Goal: Task Accomplishment & Management: Complete application form

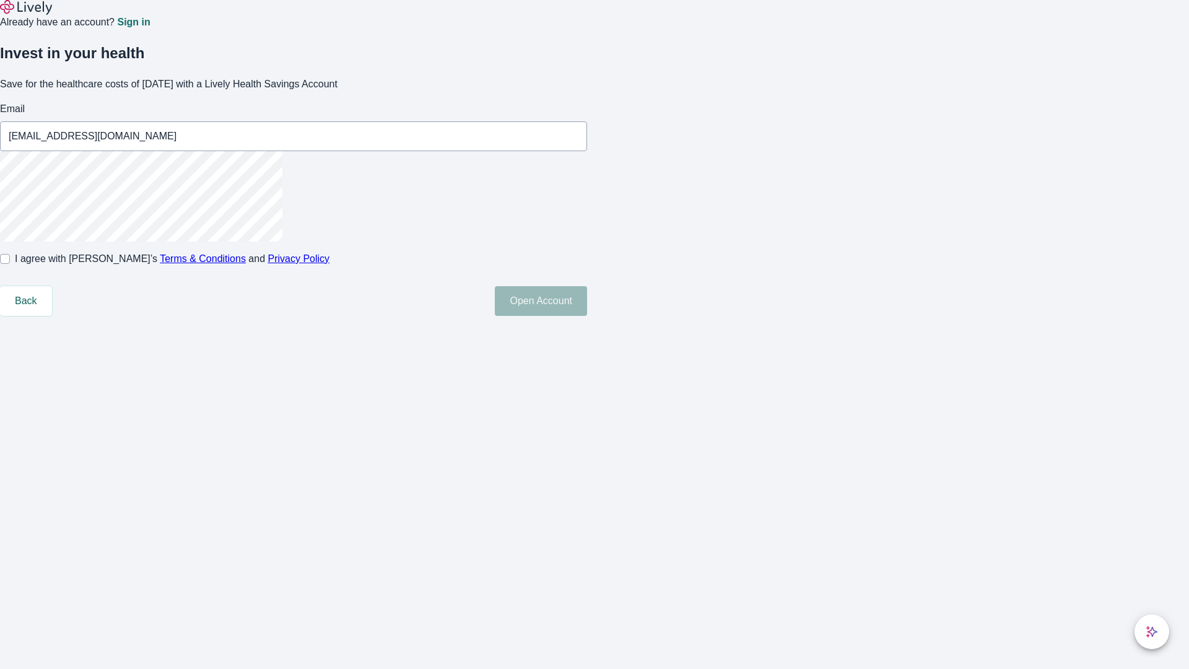
click at [10, 264] on input "I agree with Lively’s Terms & Conditions and Privacy Policy" at bounding box center [5, 259] width 10 height 10
checkbox input "true"
click at [587, 316] on button "Open Account" at bounding box center [541, 301] width 92 height 30
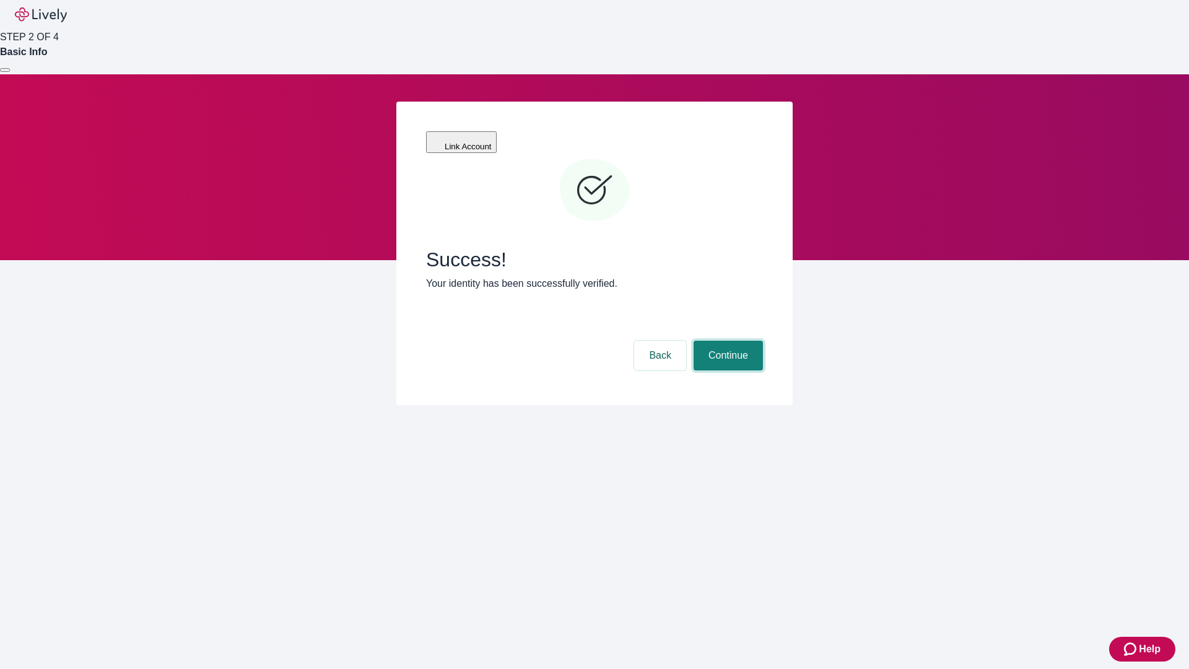
click at [727, 341] on button "Continue" at bounding box center [728, 356] width 69 height 30
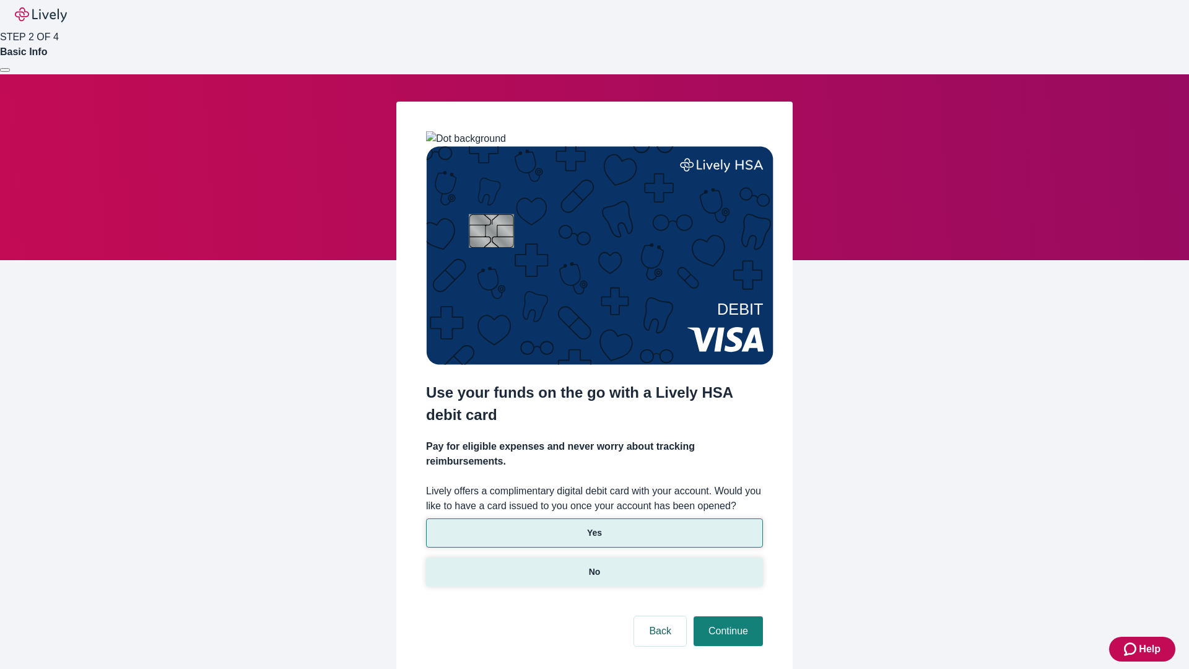
click at [594, 566] on p "No" at bounding box center [595, 572] width 12 height 13
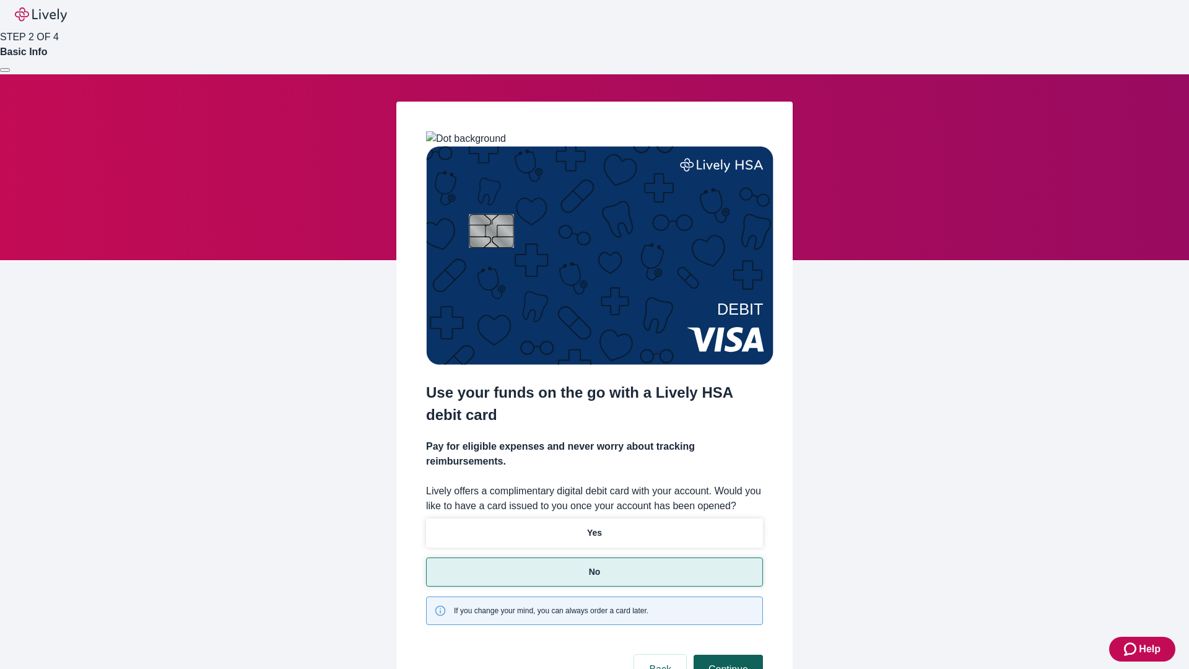
click at [727, 655] on button "Continue" at bounding box center [728, 670] width 69 height 30
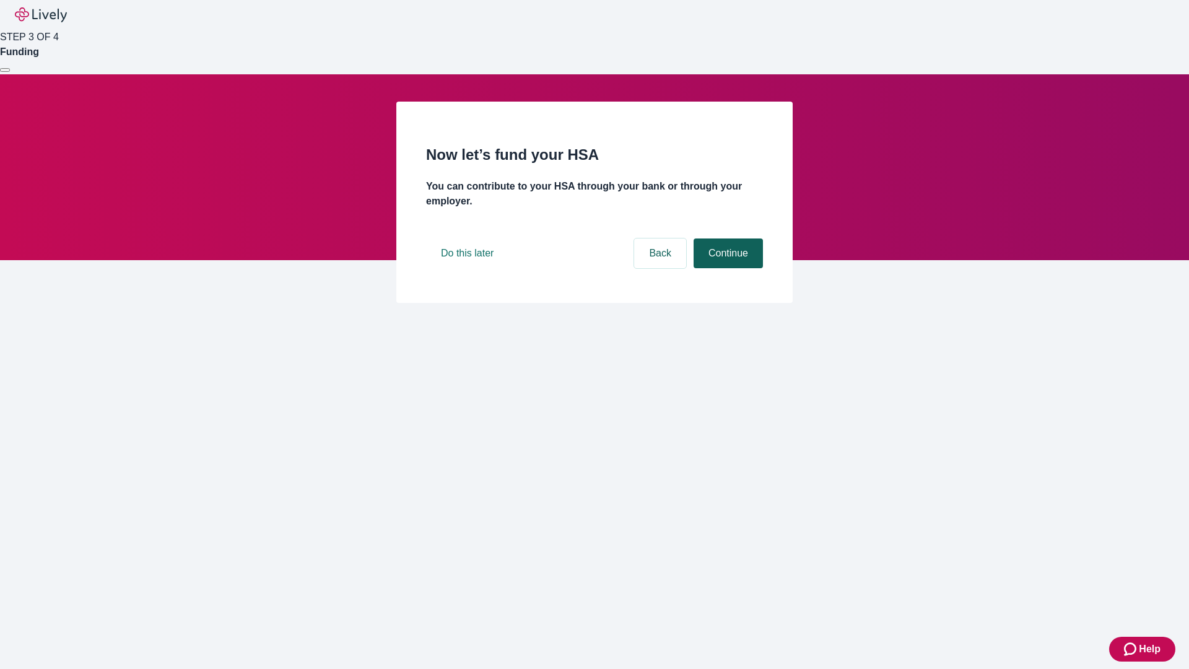
click at [727, 268] on button "Continue" at bounding box center [728, 253] width 69 height 30
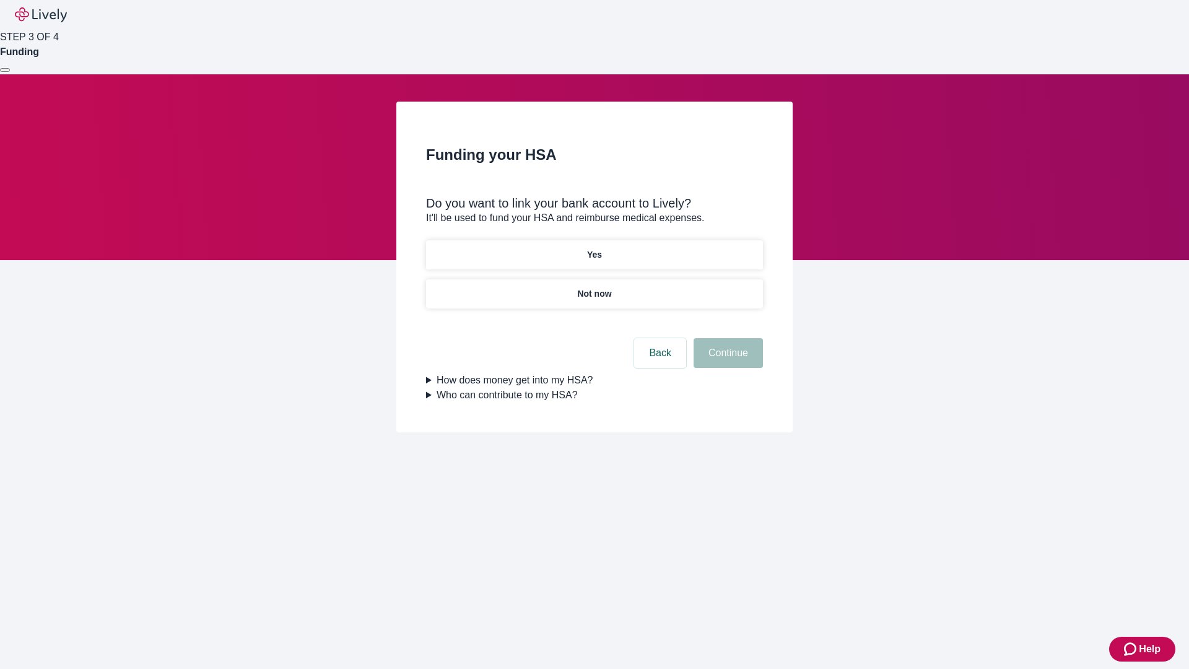
click at [594, 248] on p "Yes" at bounding box center [594, 254] width 15 height 13
click at [727, 338] on button "Continue" at bounding box center [728, 353] width 69 height 30
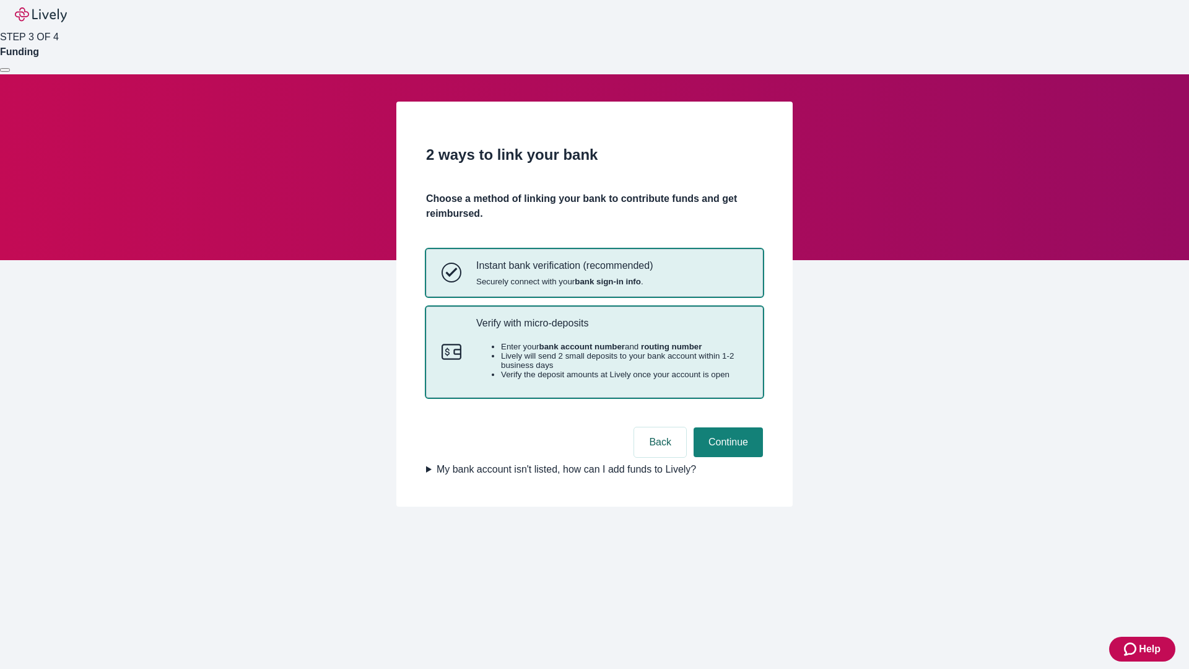
click at [611, 329] on p "Verify with micro-deposits" at bounding box center [611, 323] width 271 height 12
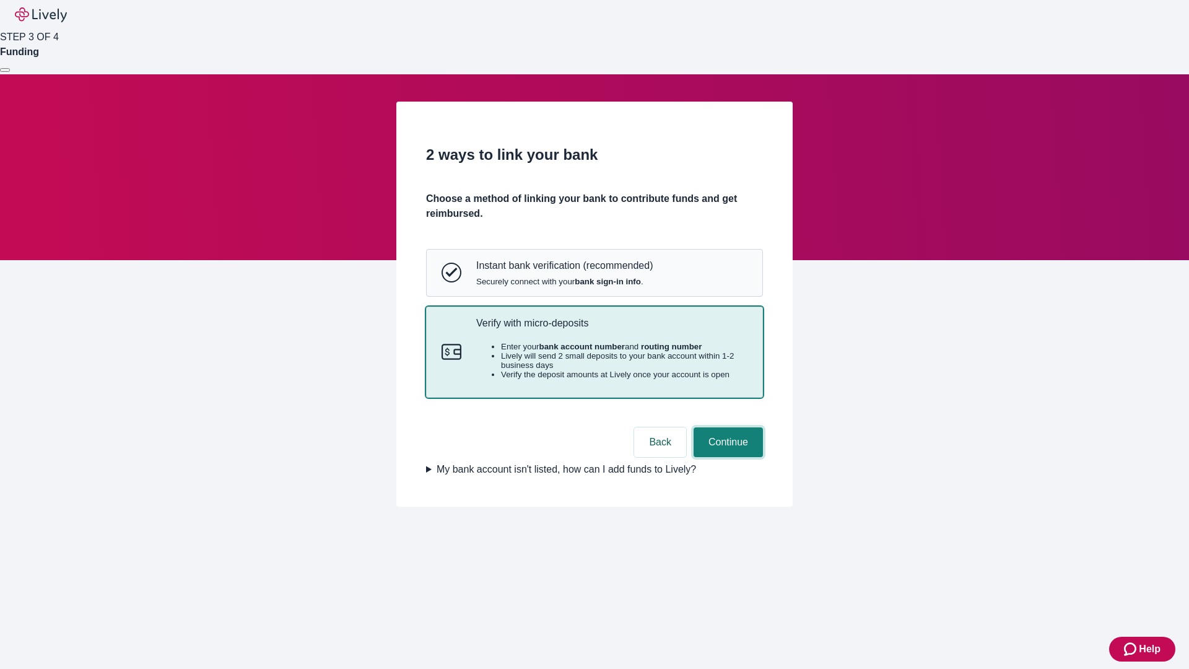
click at [727, 457] on button "Continue" at bounding box center [728, 442] width 69 height 30
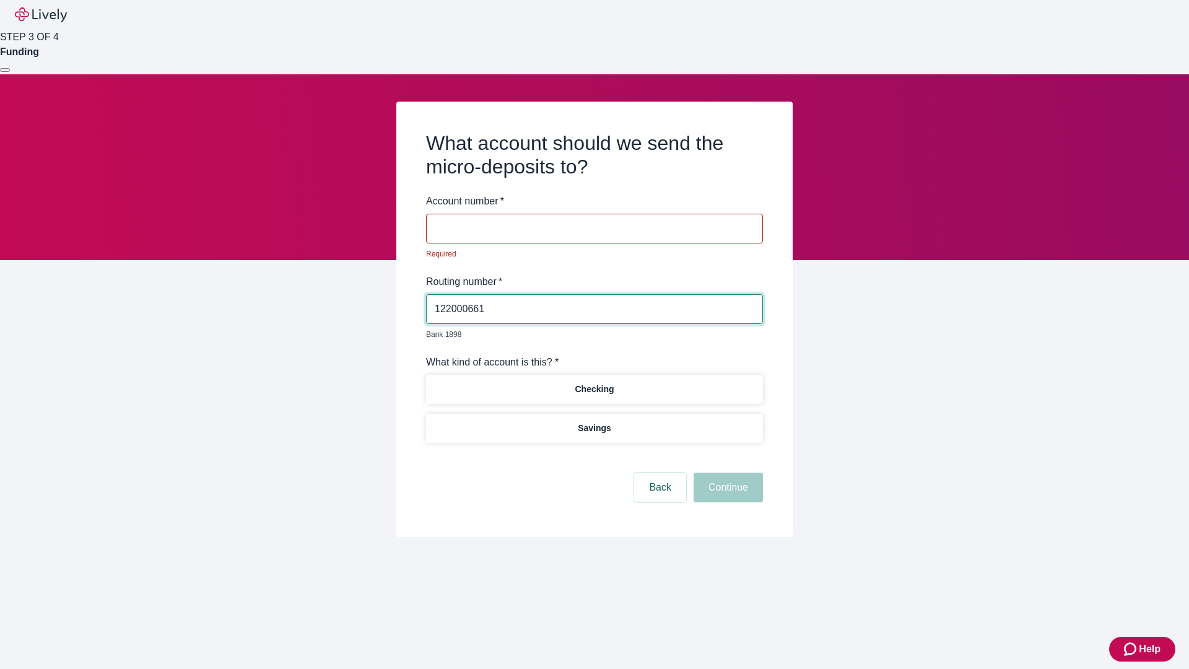
type input "122000661"
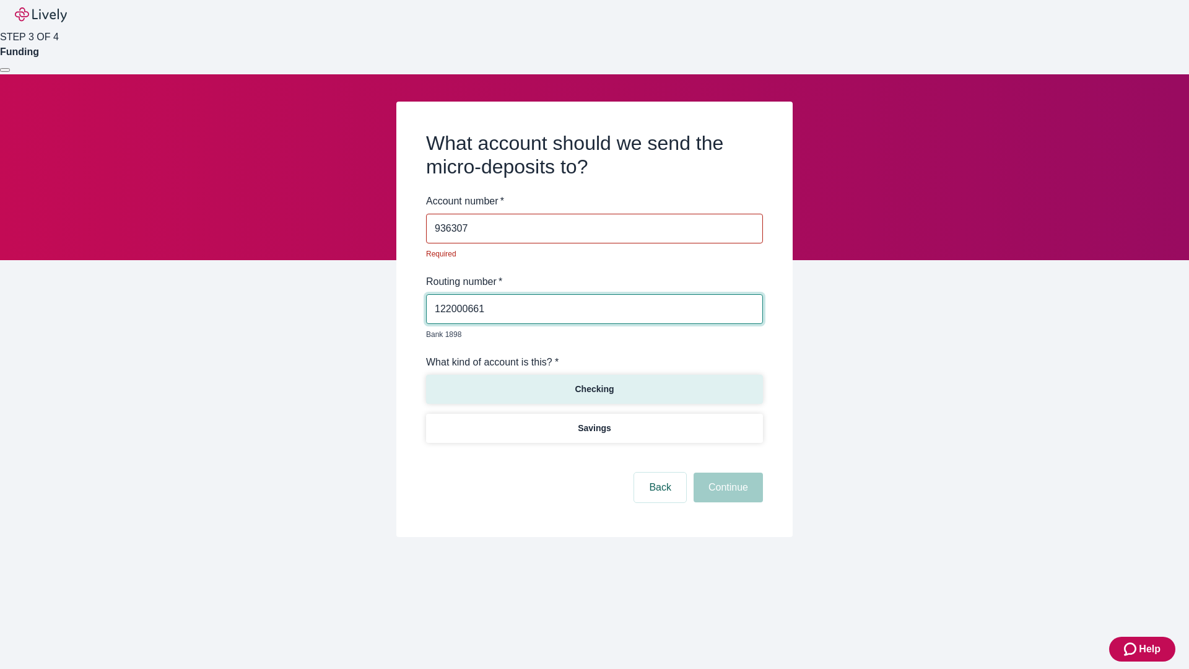
type input "936307"
click at [594, 383] on p "Checking" at bounding box center [594, 389] width 39 height 13
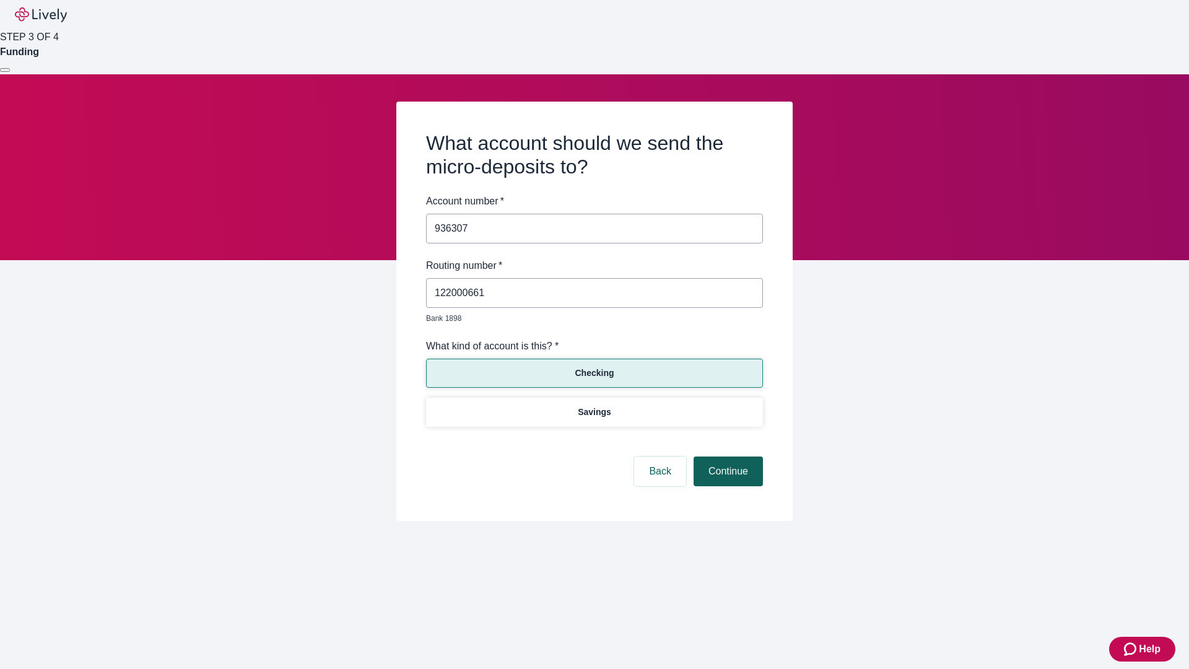
click at [727, 457] on button "Continue" at bounding box center [728, 472] width 69 height 30
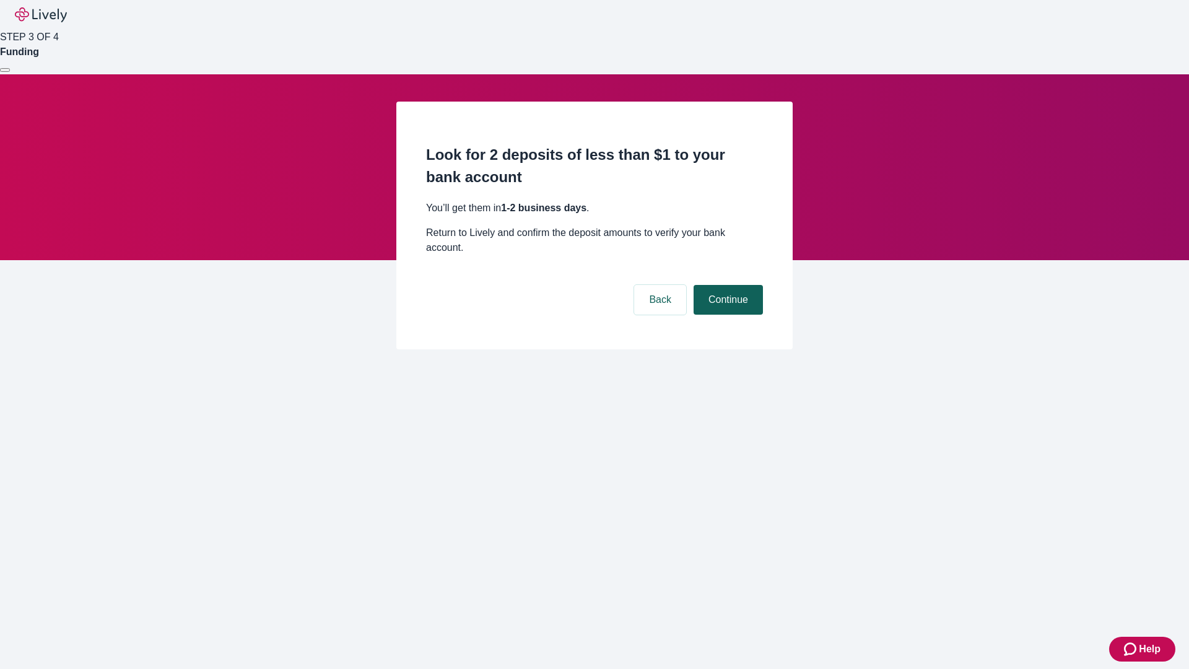
click at [727, 285] on button "Continue" at bounding box center [728, 300] width 69 height 30
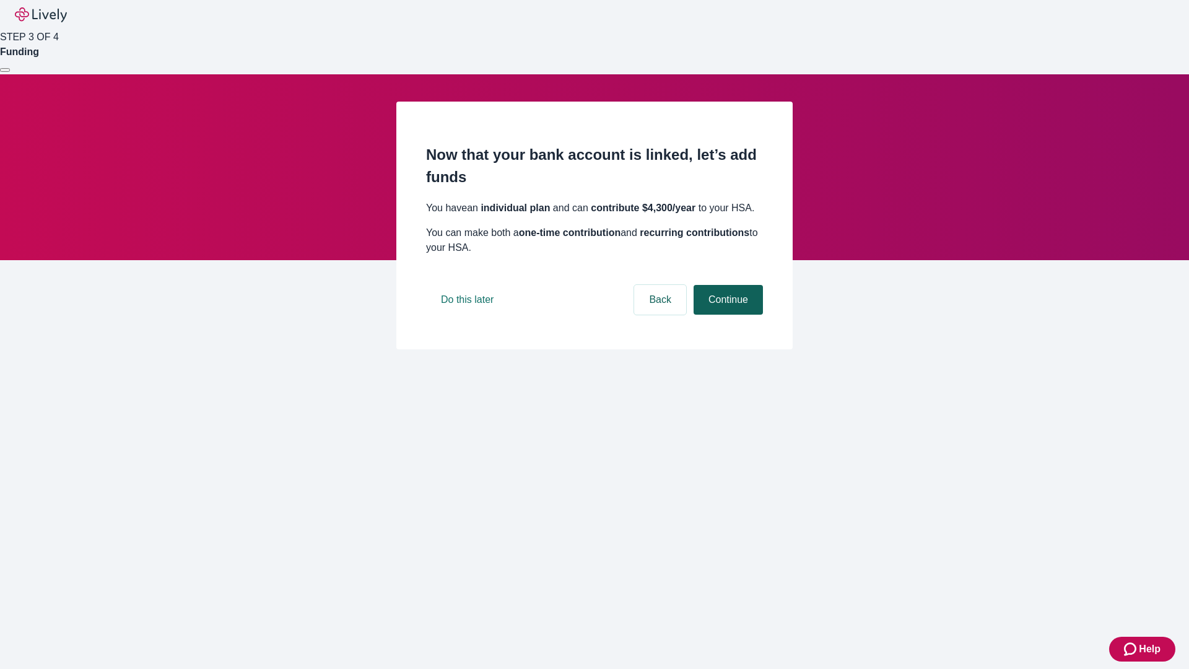
click at [727, 315] on button "Continue" at bounding box center [728, 300] width 69 height 30
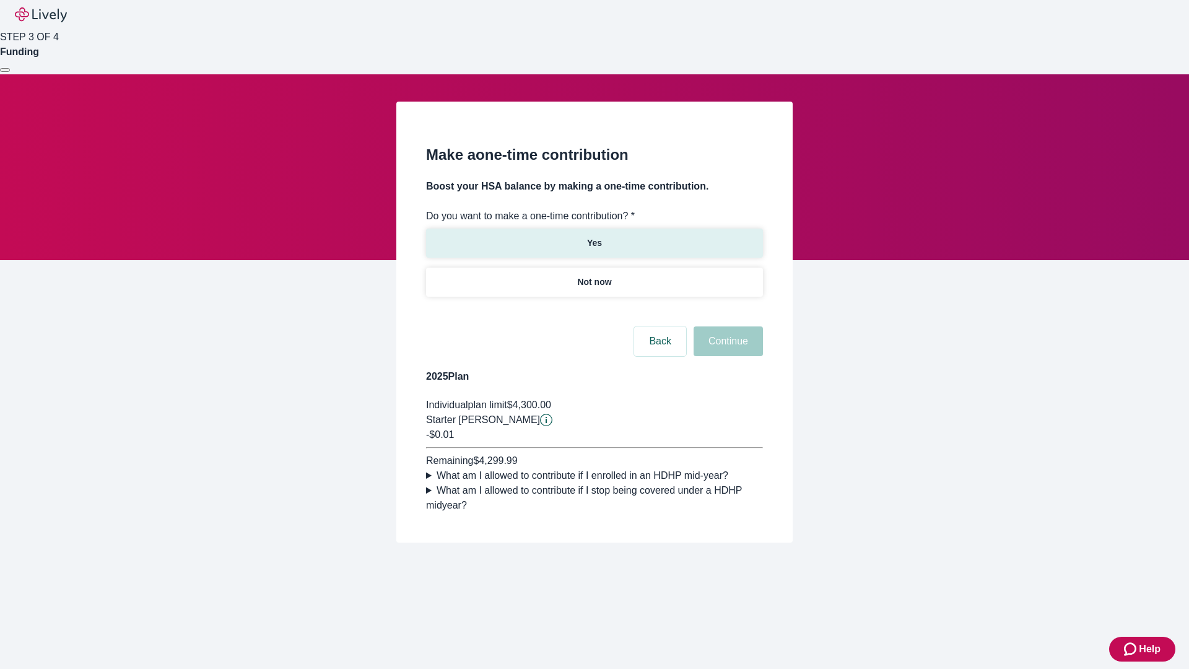
click at [594, 237] on p "Yes" at bounding box center [594, 243] width 15 height 13
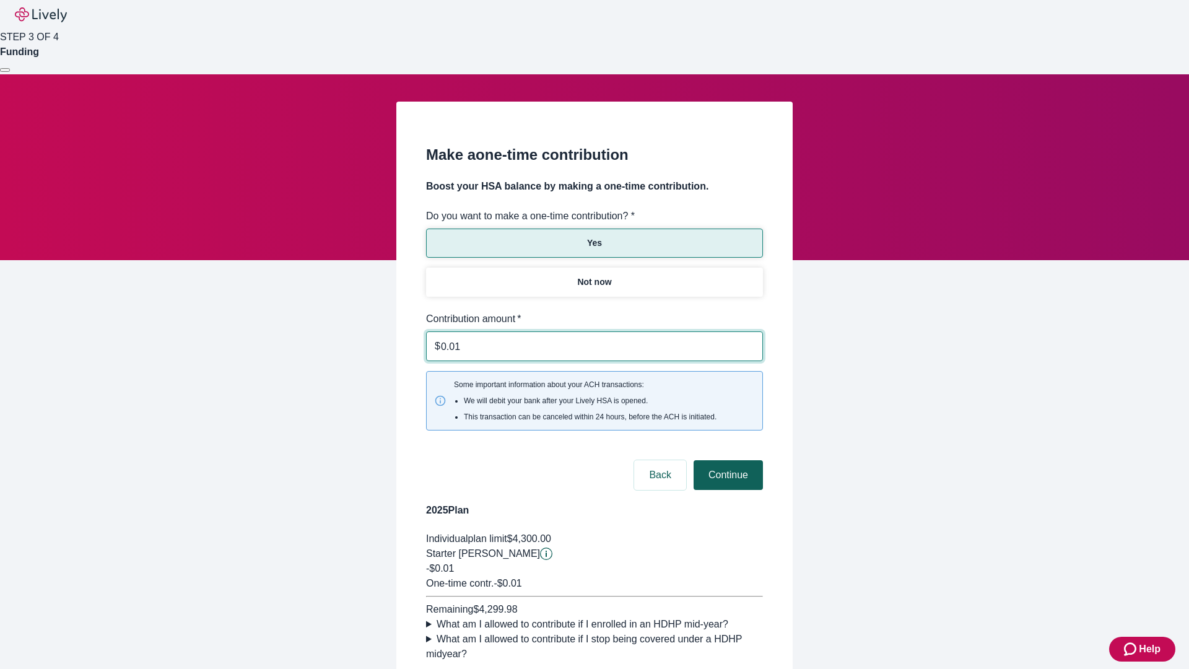
type input "0.01"
click at [727, 460] on button "Continue" at bounding box center [728, 475] width 69 height 30
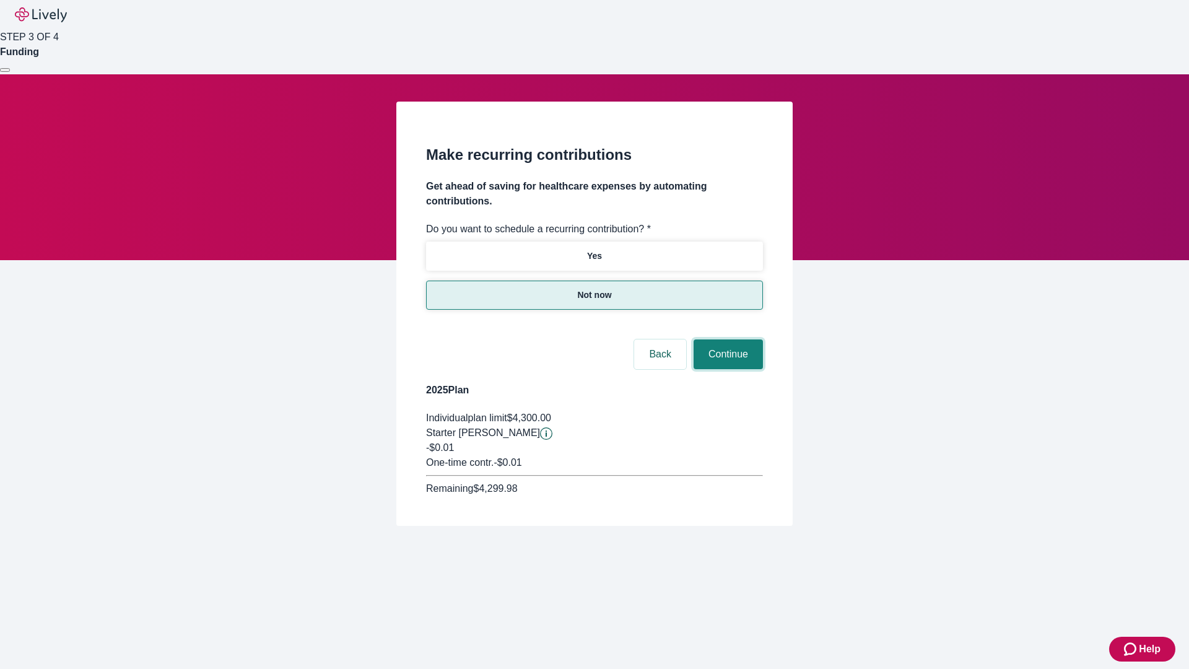
click at [727, 339] on button "Continue" at bounding box center [728, 354] width 69 height 30
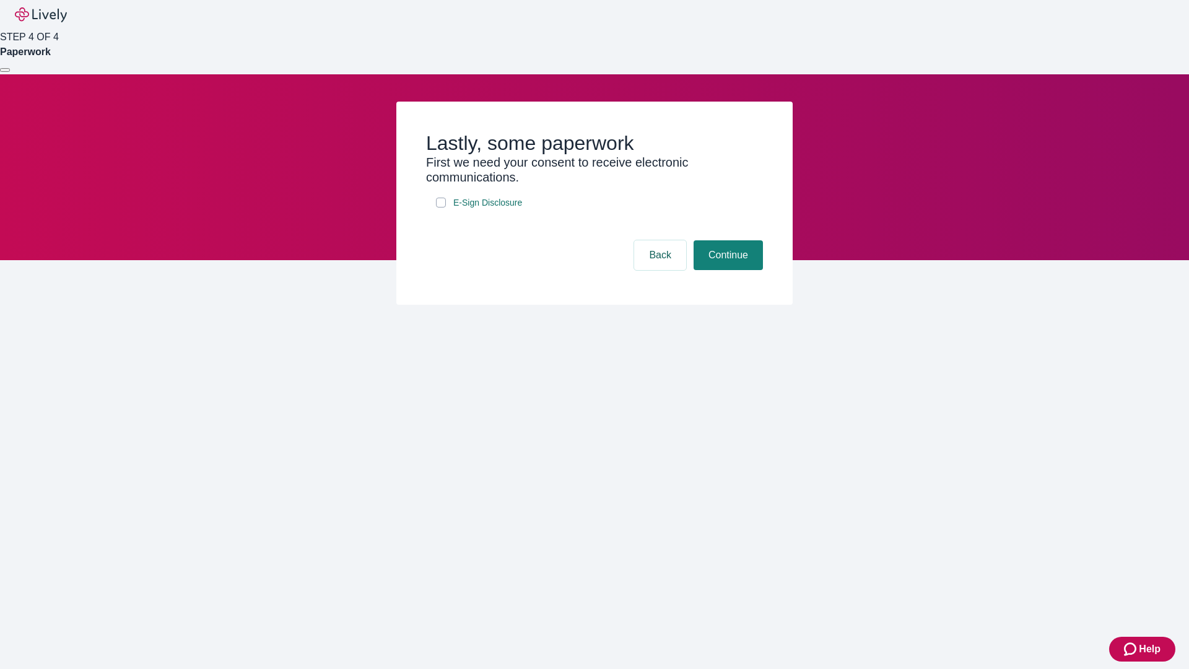
click at [441, 208] on input "E-Sign Disclosure" at bounding box center [441, 203] width 10 height 10
checkbox input "true"
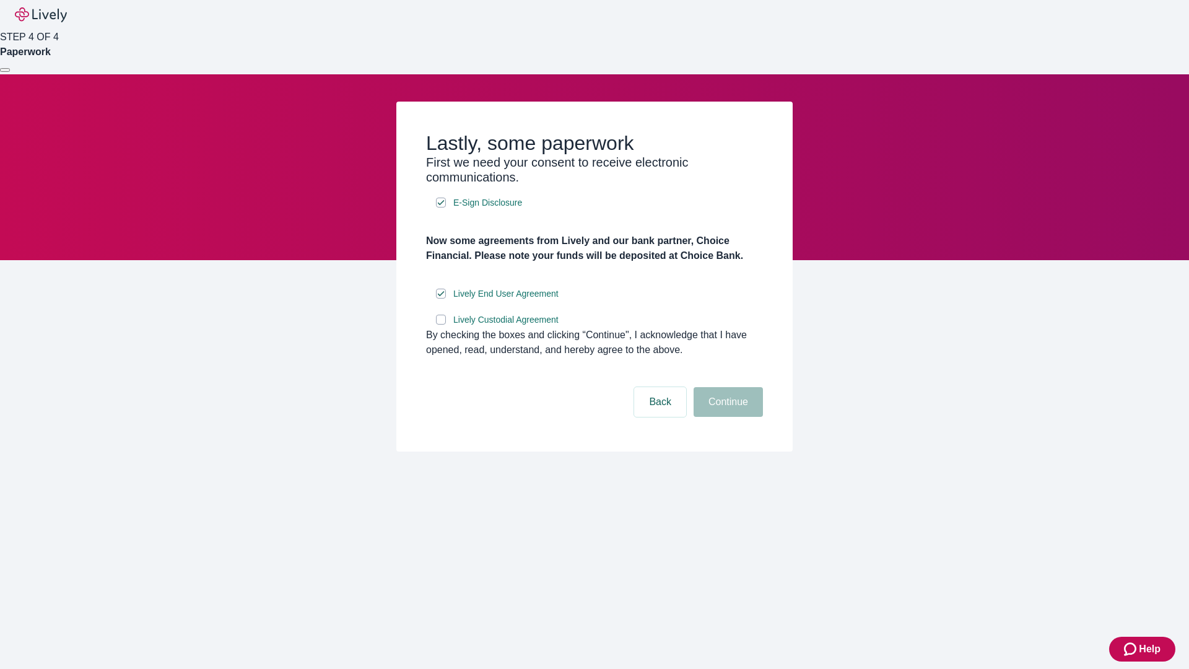
click at [441, 325] on input "Lively Custodial Agreement" at bounding box center [441, 320] width 10 height 10
checkbox input "true"
click at [727, 417] on button "Continue" at bounding box center [728, 402] width 69 height 30
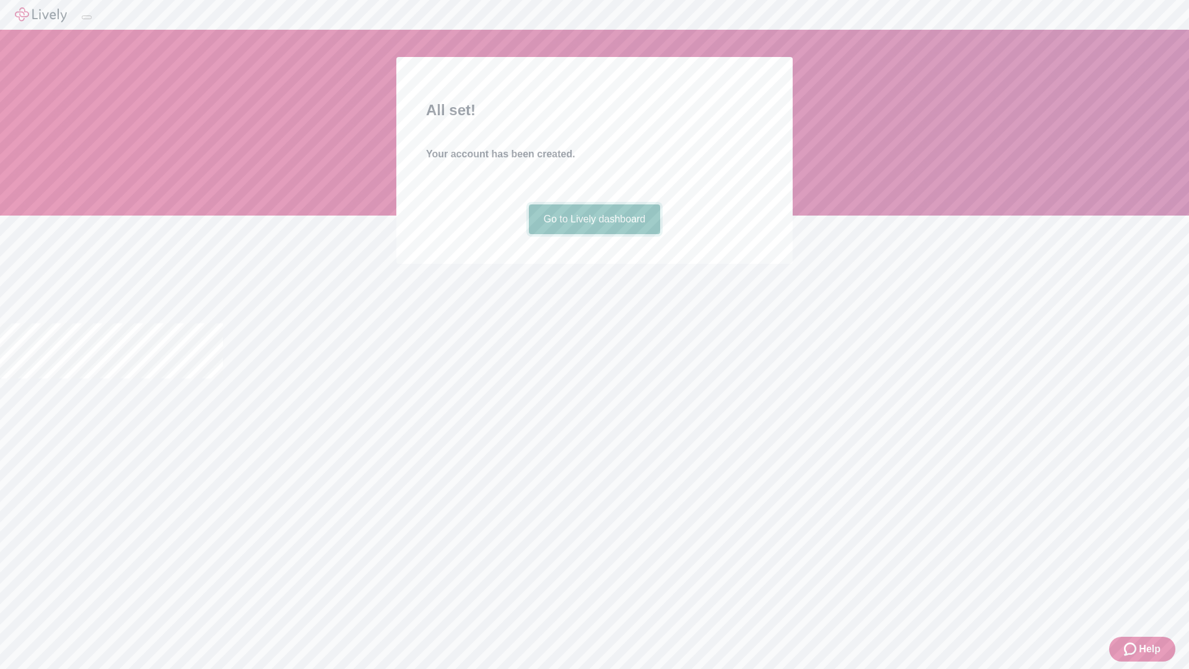
click at [594, 234] on link "Go to Lively dashboard" at bounding box center [595, 219] width 132 height 30
